Goal: Transaction & Acquisition: Purchase product/service

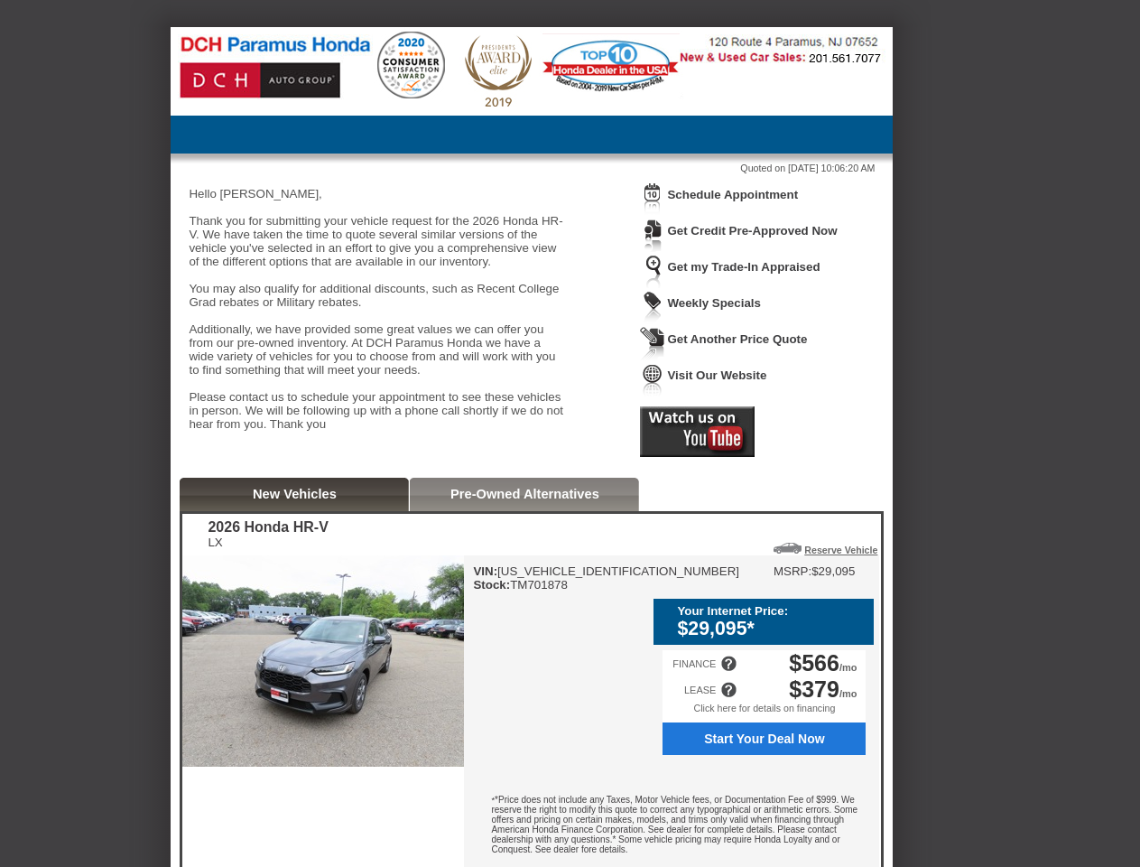
click at [653, 212] on img at bounding box center [652, 198] width 25 height 33
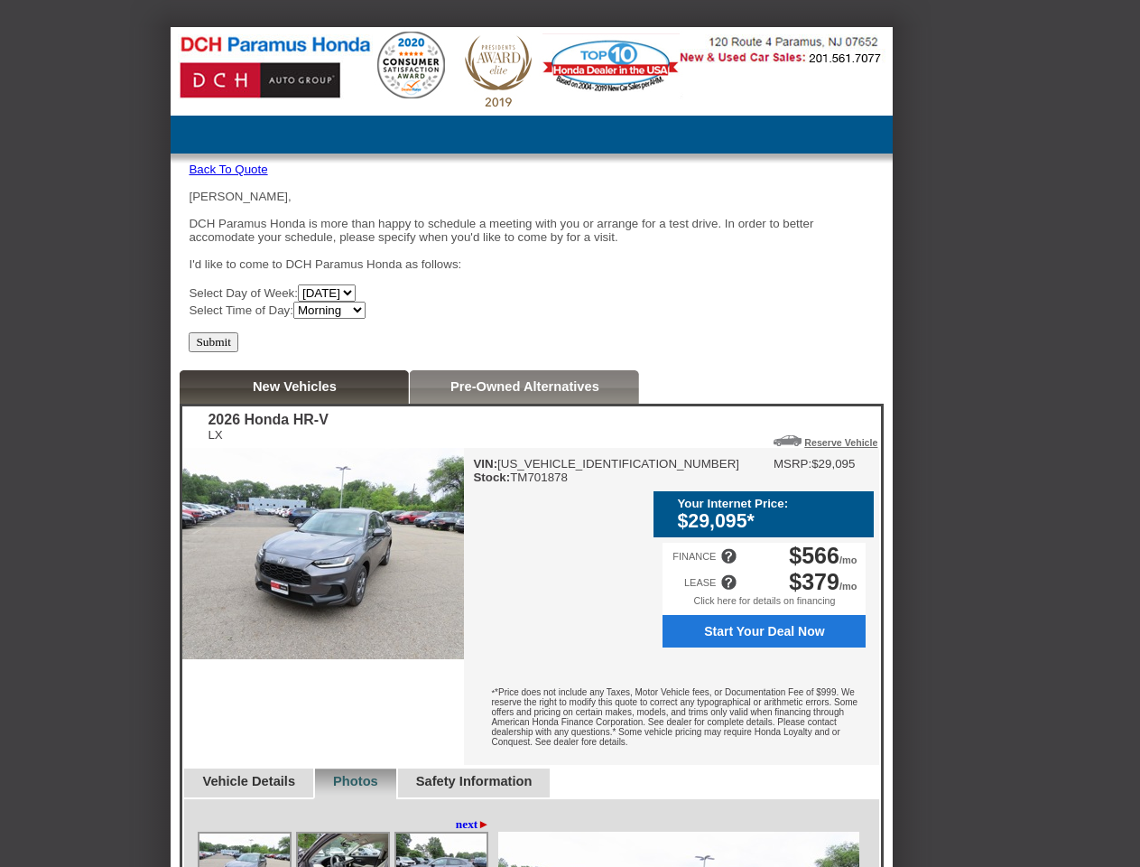
click at [743, 196] on div "[PERSON_NAME], DCH Paramus Honda is more than happy to schedule a meeting with …" at bounding box center [532, 254] width 686 height 129
click at [697, 453] on div "2026 Honda HR-V LX Reserve Vehicle Reserve This Vehicle Please confirm that you…" at bounding box center [531, 765] width 699 height 718
click at [294, 527] on img at bounding box center [323, 553] width 282 height 211
click at [524, 527] on div "VIN: [US_VEHICLE_IDENTIFICATION_NUMBER] Stock: TM701878 MSRP: $29,095 Your Inte…" at bounding box center [671, 606] width 415 height 317
click at [775, 581] on div "LEASE $379 /mo" at bounding box center [764, 582] width 203 height 26
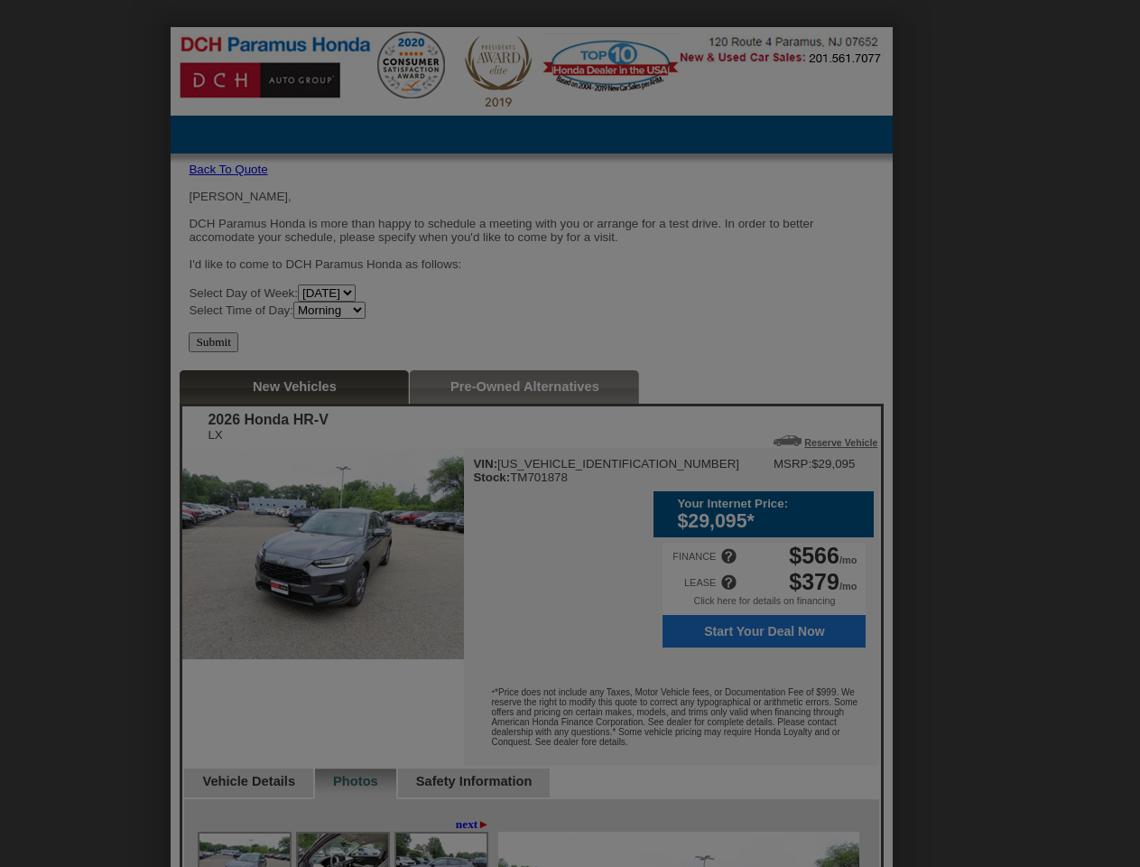
click at [834, 581] on div at bounding box center [578, 433] width 1156 height 867
click at [764, 736] on div at bounding box center [578, 433] width 1156 height 867
click at [729, 684] on div at bounding box center [578, 433] width 1156 height 867
click at [729, 710] on div at bounding box center [578, 433] width 1156 height 867
